Goal: Task Accomplishment & Management: Use online tool/utility

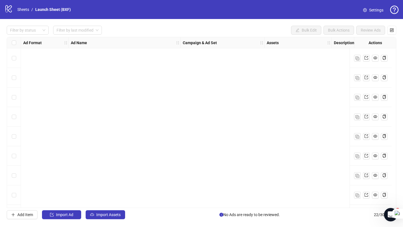
scroll to position [274, 99]
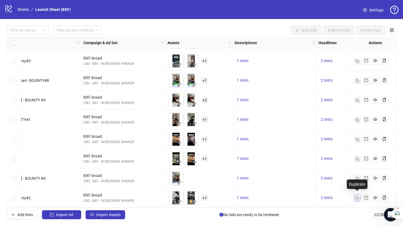
click at [357, 196] on img "button" at bounding box center [357, 198] width 4 height 4
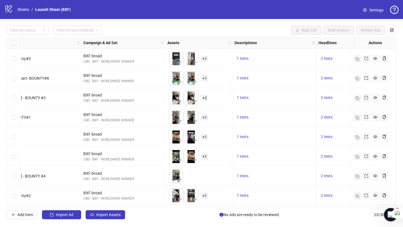
scroll to position [293, 99]
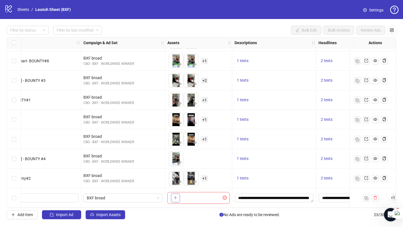
click at [172, 198] on button "button" at bounding box center [175, 198] width 9 height 9
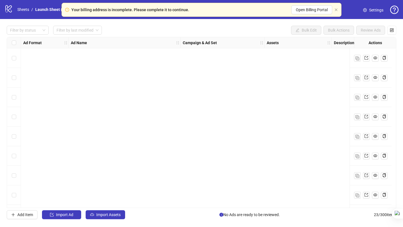
scroll to position [293, 0]
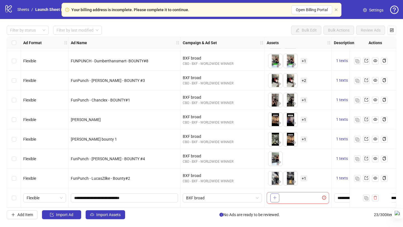
click at [277, 198] on button "button" at bounding box center [274, 198] width 9 height 9
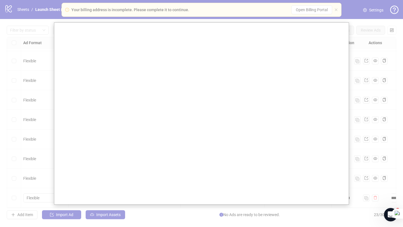
scroll to position [0, 0]
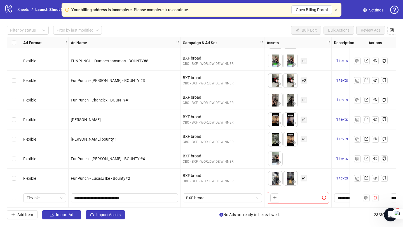
click at [24, 6] on div "logo/logo-mobile Sheets / Launch Sheet (BXF)" at bounding box center [38, 9] width 69 height 10
click at [24, 10] on link "Sheets" at bounding box center [23, 9] width 14 height 6
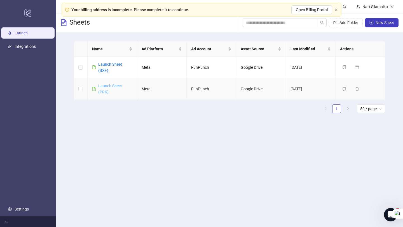
click at [103, 90] on link "Launch Sheet (PRK)" at bounding box center [110, 89] width 24 height 11
